Goal: Task Accomplishment & Management: Use online tool/utility

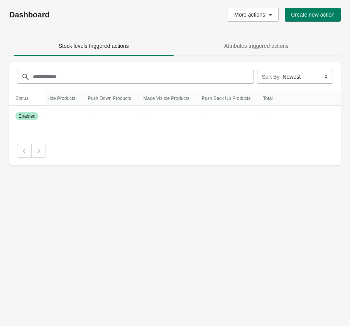
scroll to position [0, 83]
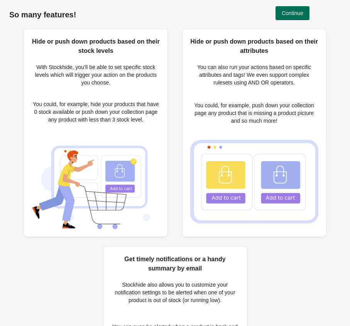
click at [292, 17] on button "Continue" at bounding box center [293, 13] width 34 height 14
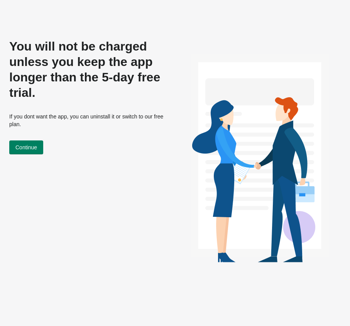
click at [27, 153] on button "Continue" at bounding box center [26, 148] width 34 height 14
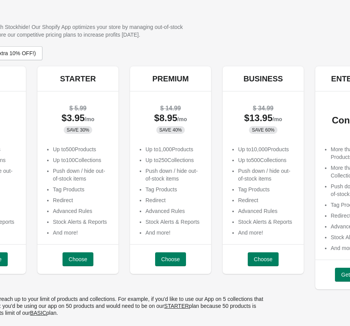
scroll to position [0, 128]
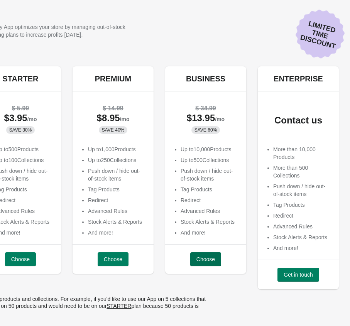
click at [205, 262] on span "Choose" at bounding box center [206, 259] width 19 height 6
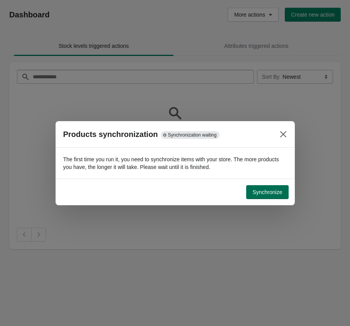
click at [273, 191] on span "Synchronize" at bounding box center [268, 192] width 30 height 6
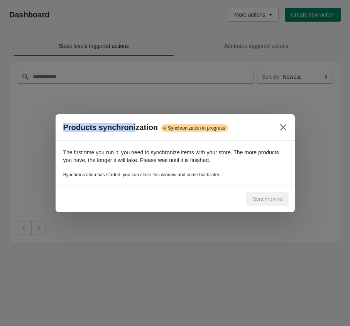
drag, startPoint x: 63, startPoint y: 128, endPoint x: 133, endPoint y: 124, distance: 70.0
click at [133, 124] on h3 "Products synchronization" at bounding box center [110, 127] width 95 height 9
click at [134, 127] on h3 "Products synchronization" at bounding box center [110, 127] width 95 height 9
click at [135, 127] on h3 "Products synchronization" at bounding box center [110, 127] width 95 height 9
click at [171, 128] on span "Synchronization in progress" at bounding box center [196, 128] width 57 height 6
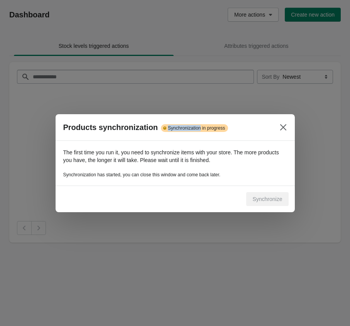
click at [171, 128] on span "Synchronization in progress" at bounding box center [196, 128] width 57 height 6
click at [205, 128] on span "Synchronization in progress" at bounding box center [196, 128] width 57 height 6
click at [203, 128] on span "Synchronization in progress" at bounding box center [196, 128] width 57 height 6
click at [200, 128] on span "Synchronization in progress" at bounding box center [196, 128] width 57 height 6
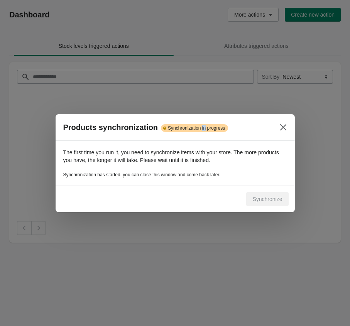
click at [200, 128] on span "Synchronization in progress" at bounding box center [196, 128] width 57 height 6
click at [207, 128] on span "Synchronization in progress" at bounding box center [196, 128] width 57 height 6
click at [181, 128] on span "Synchronization in progress" at bounding box center [196, 128] width 57 height 6
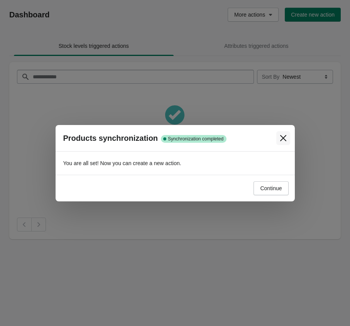
click at [282, 143] on button "Close" at bounding box center [284, 138] width 14 height 14
